Goal: Go to known website: Go to known website

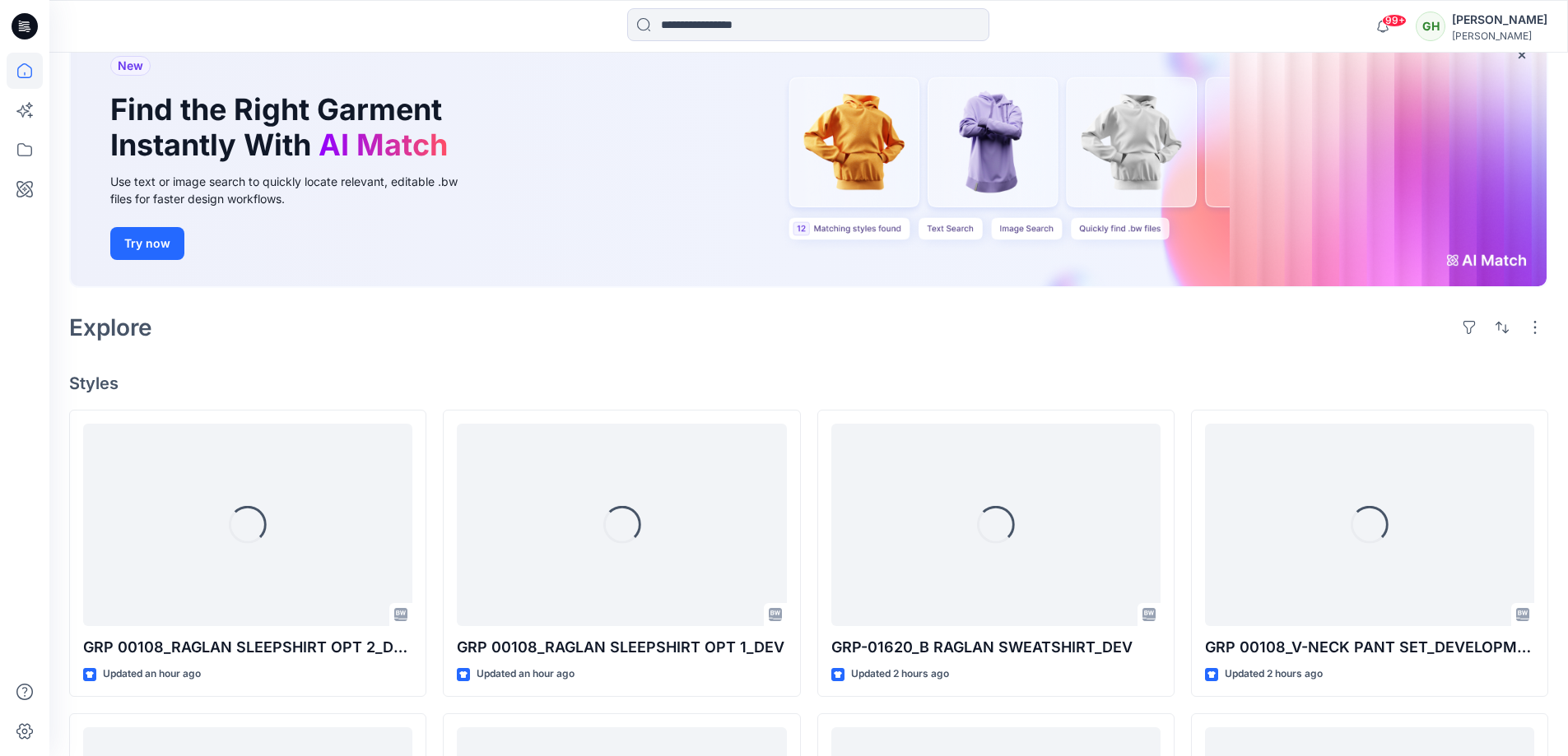
scroll to position [247, 0]
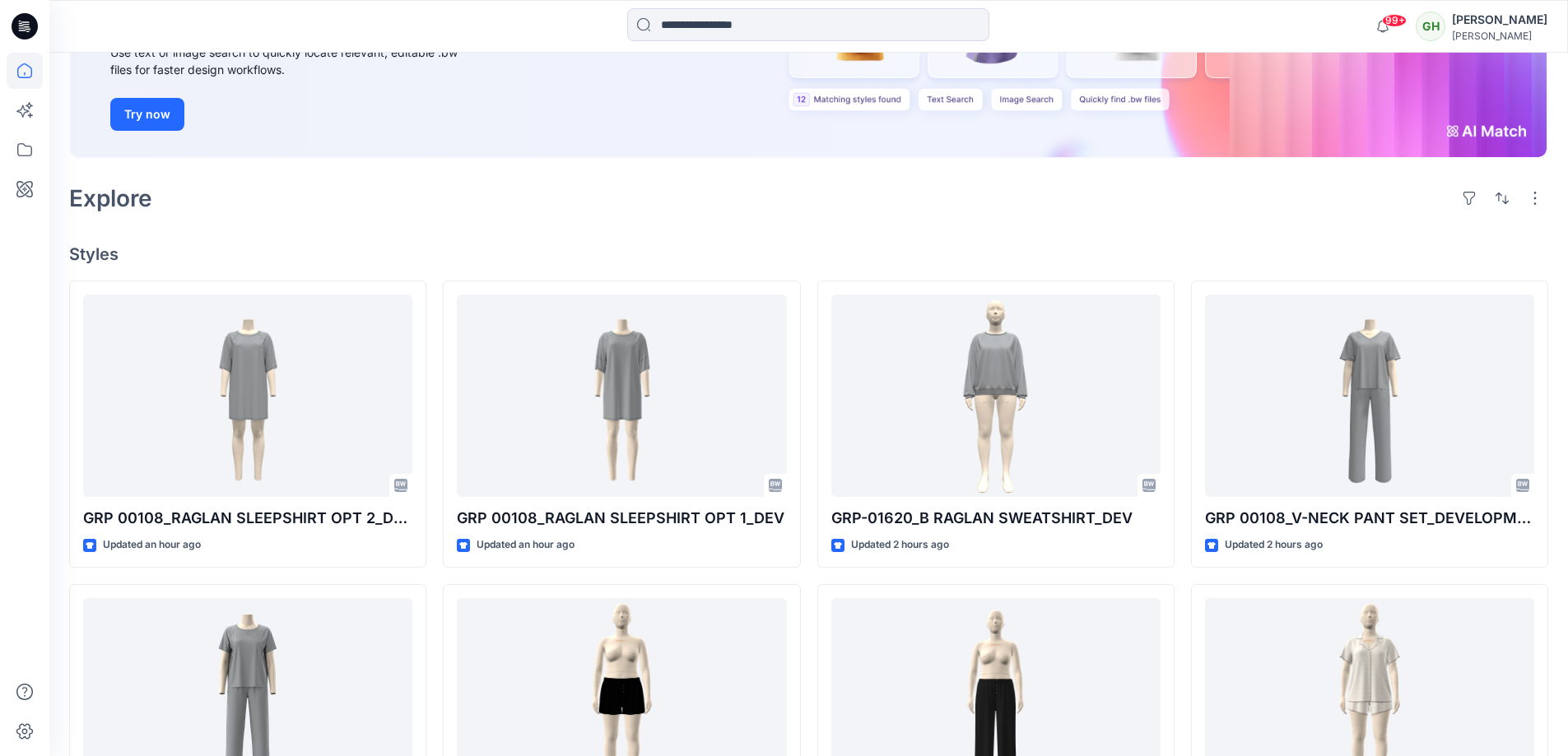
scroll to position [247, 0]
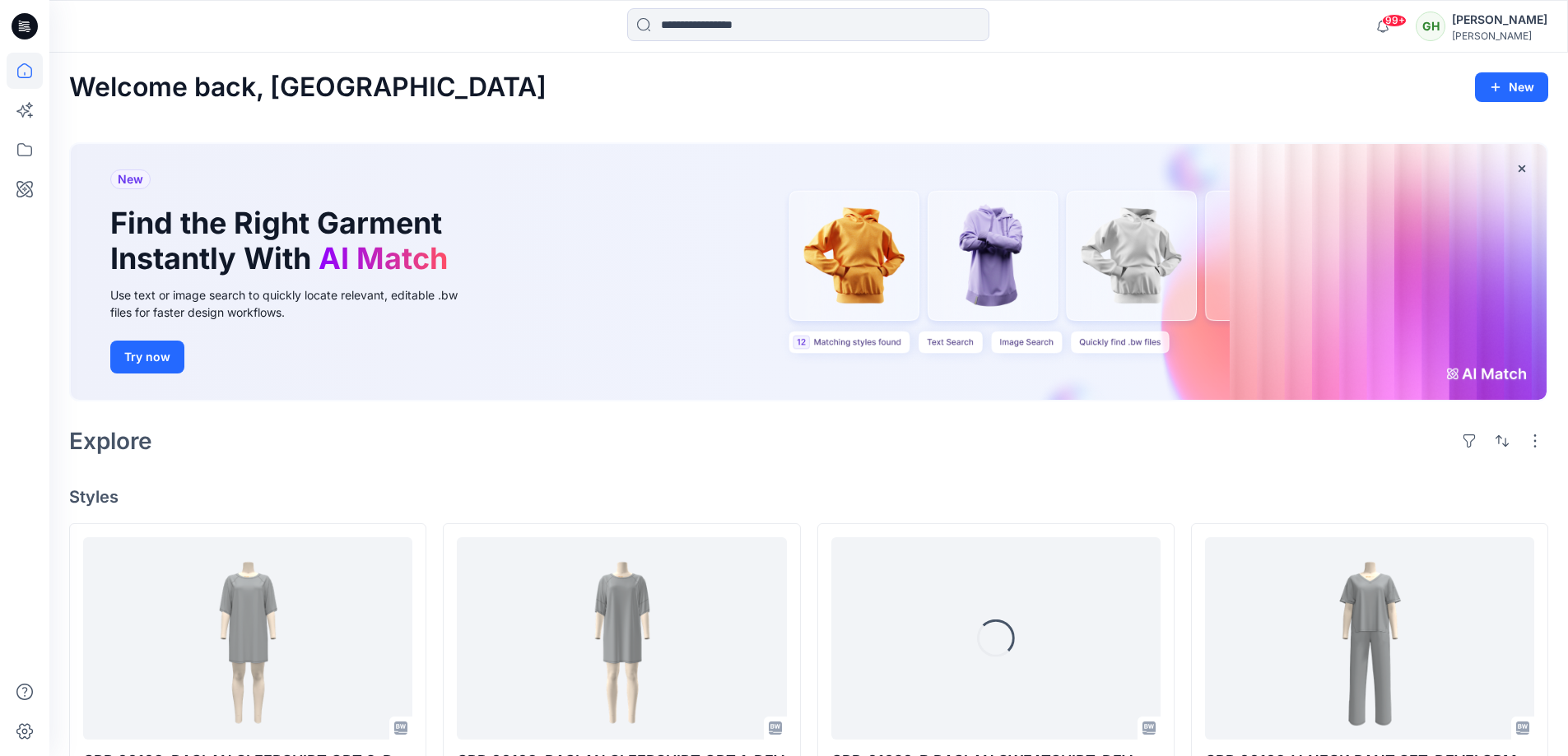
scroll to position [411, 0]
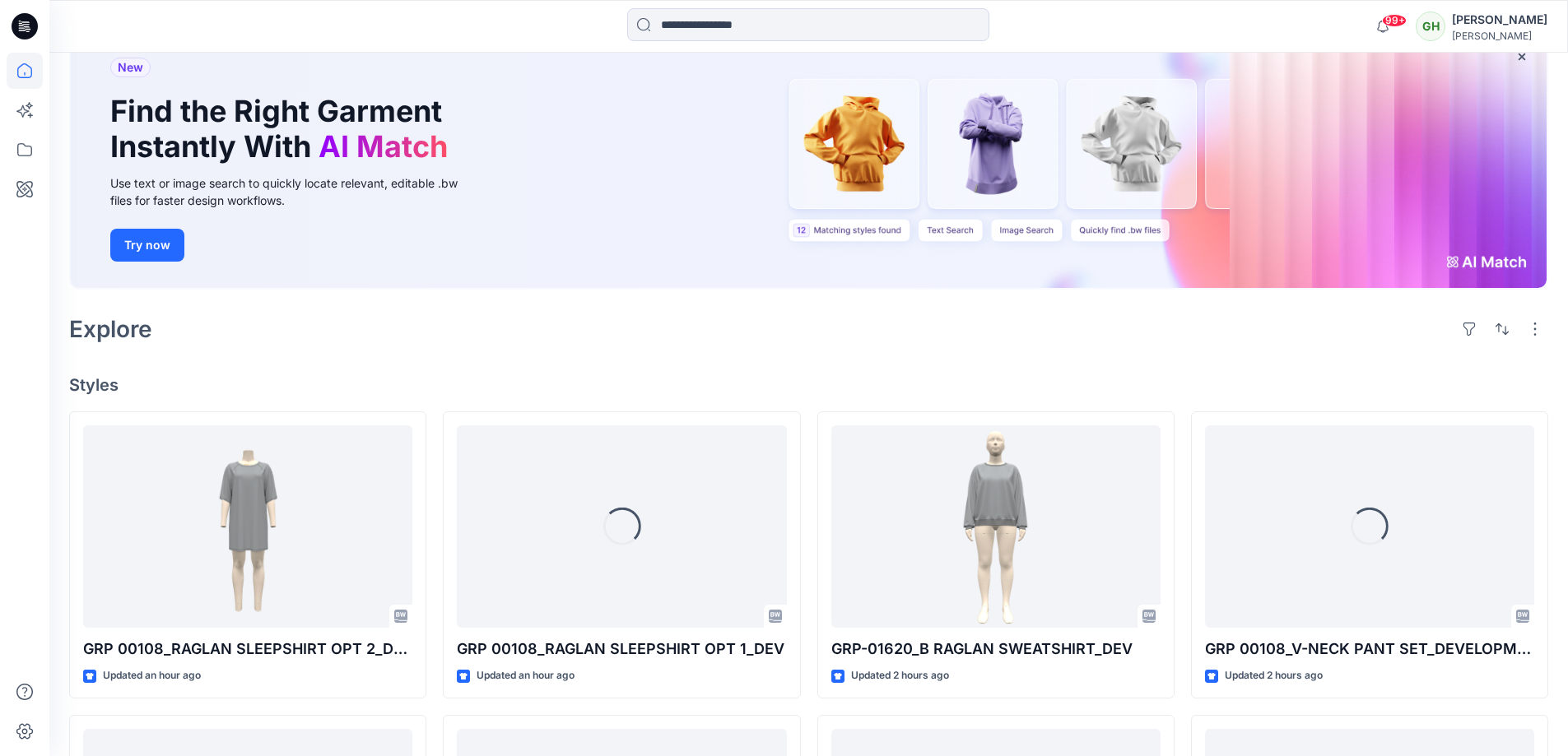
scroll to position [329, 0]
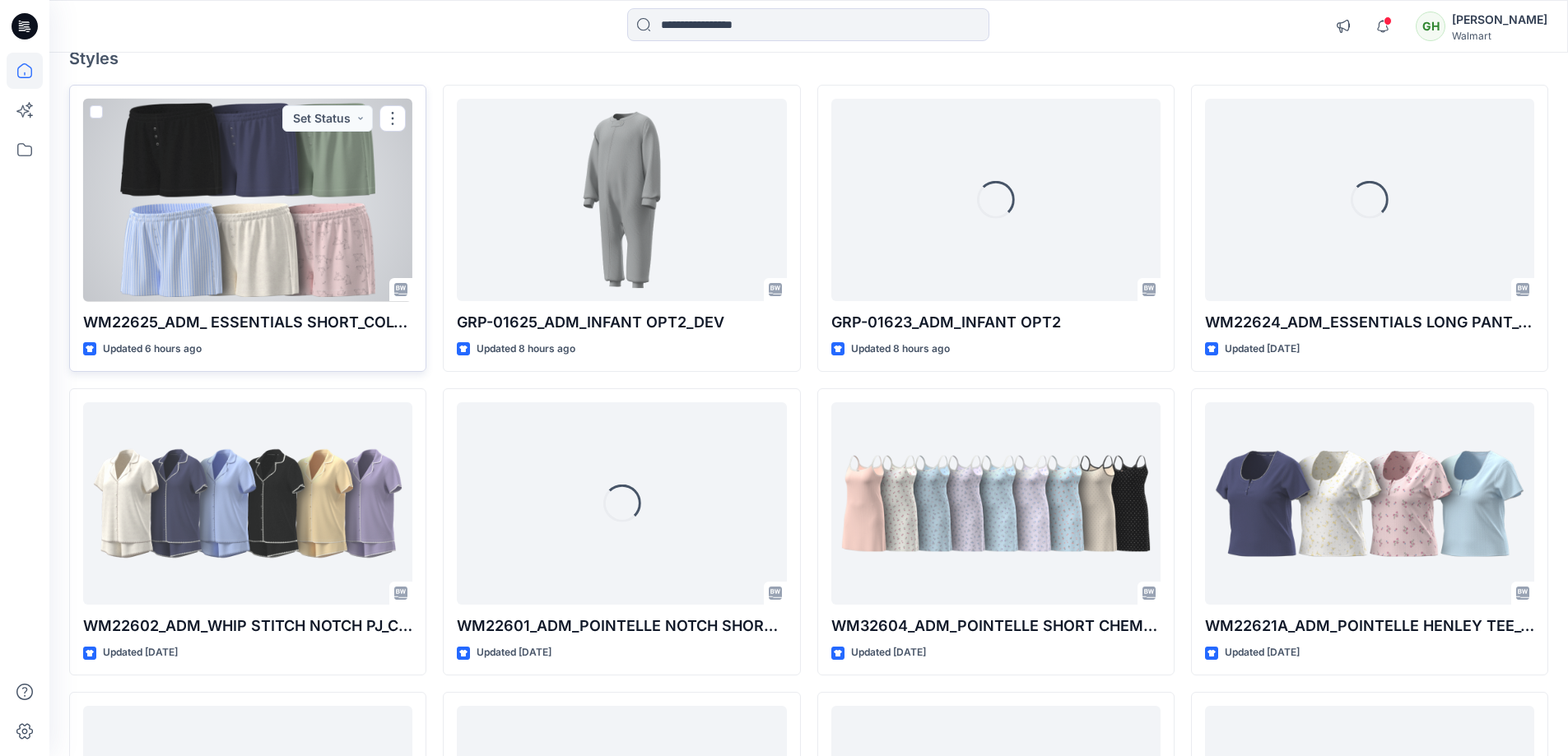
scroll to position [165, 0]
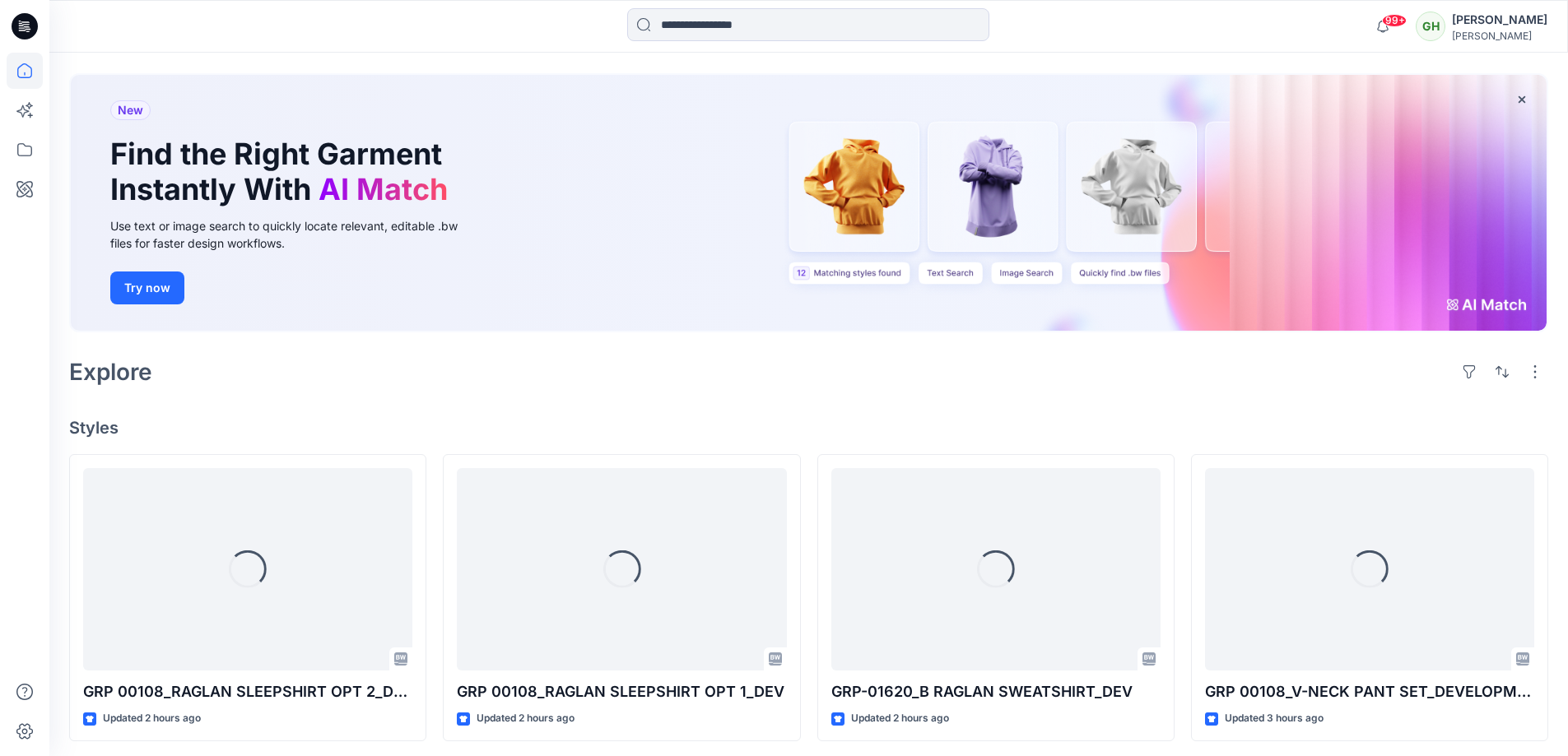
scroll to position [165, 0]
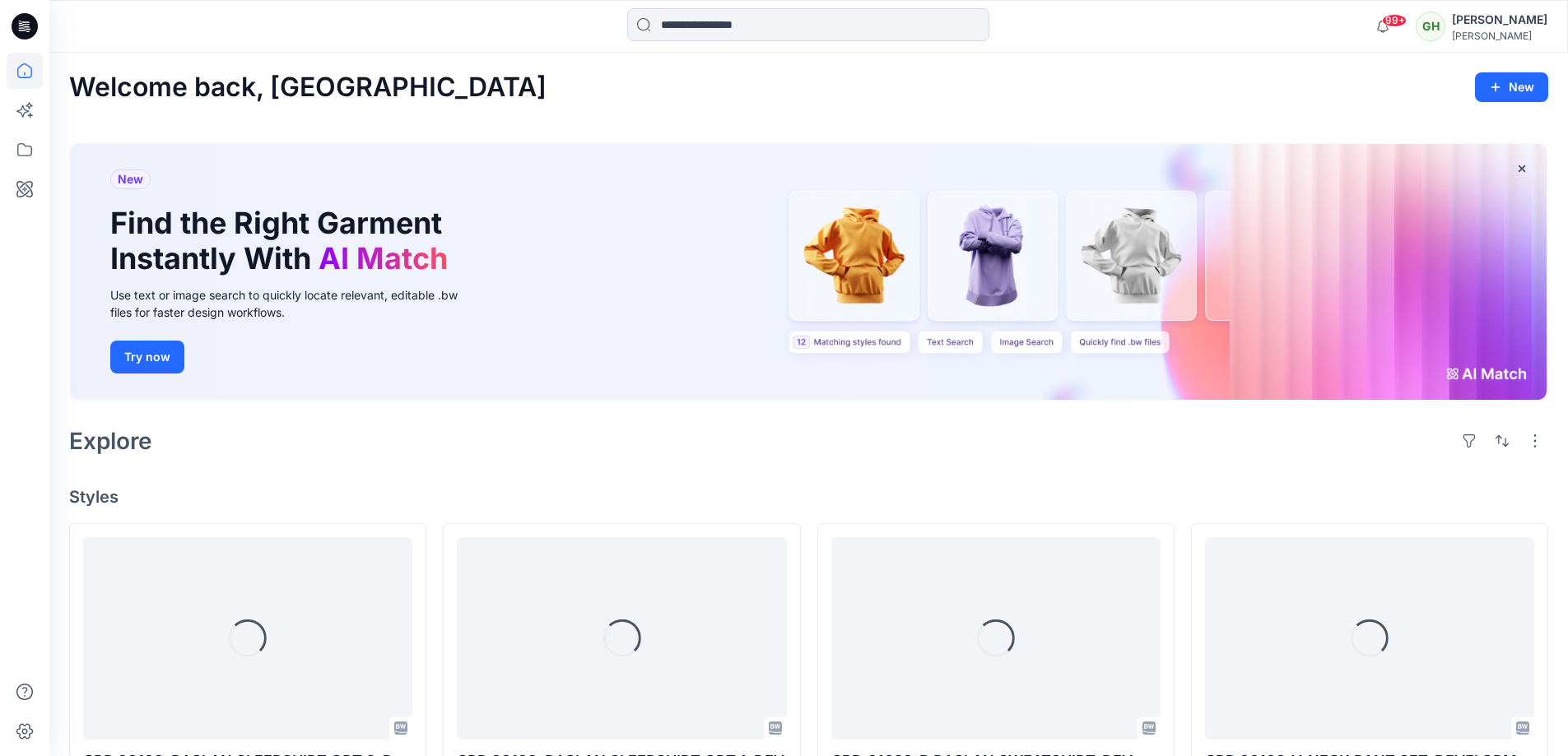
scroll to position [82, 0]
